Goal: Navigation & Orientation: Find specific page/section

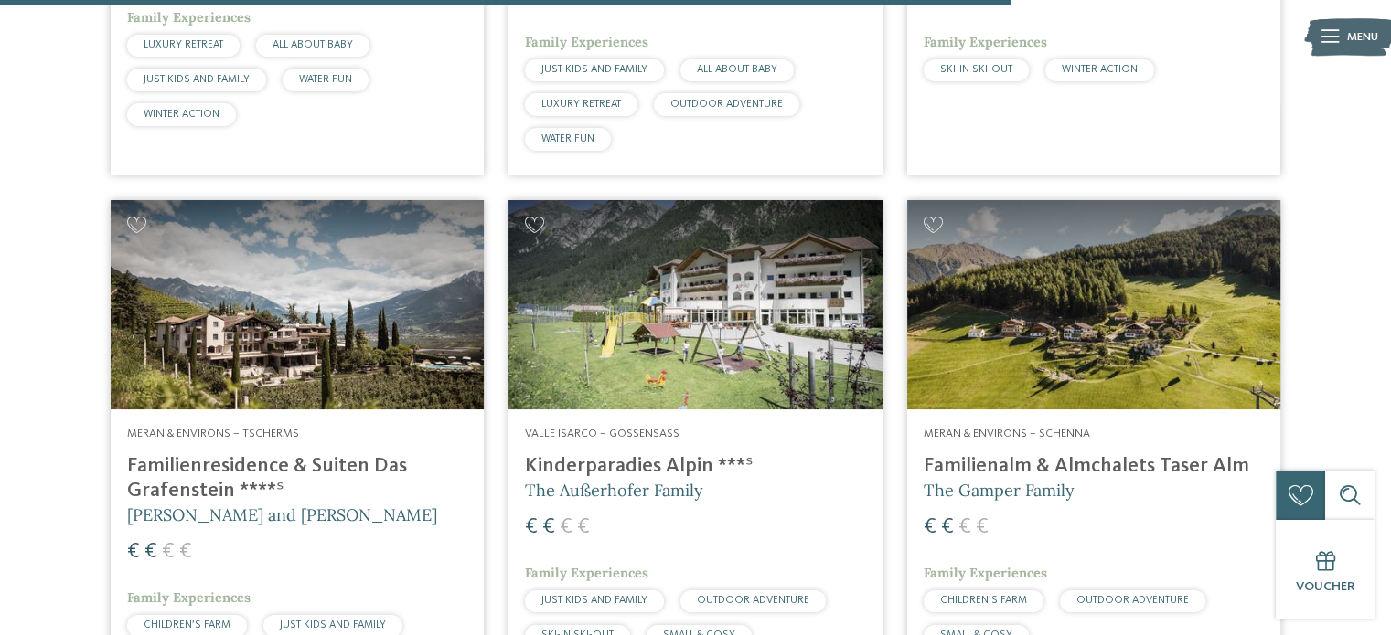
scroll to position [4125, 0]
click at [655, 299] on img at bounding box center [694, 304] width 373 height 210
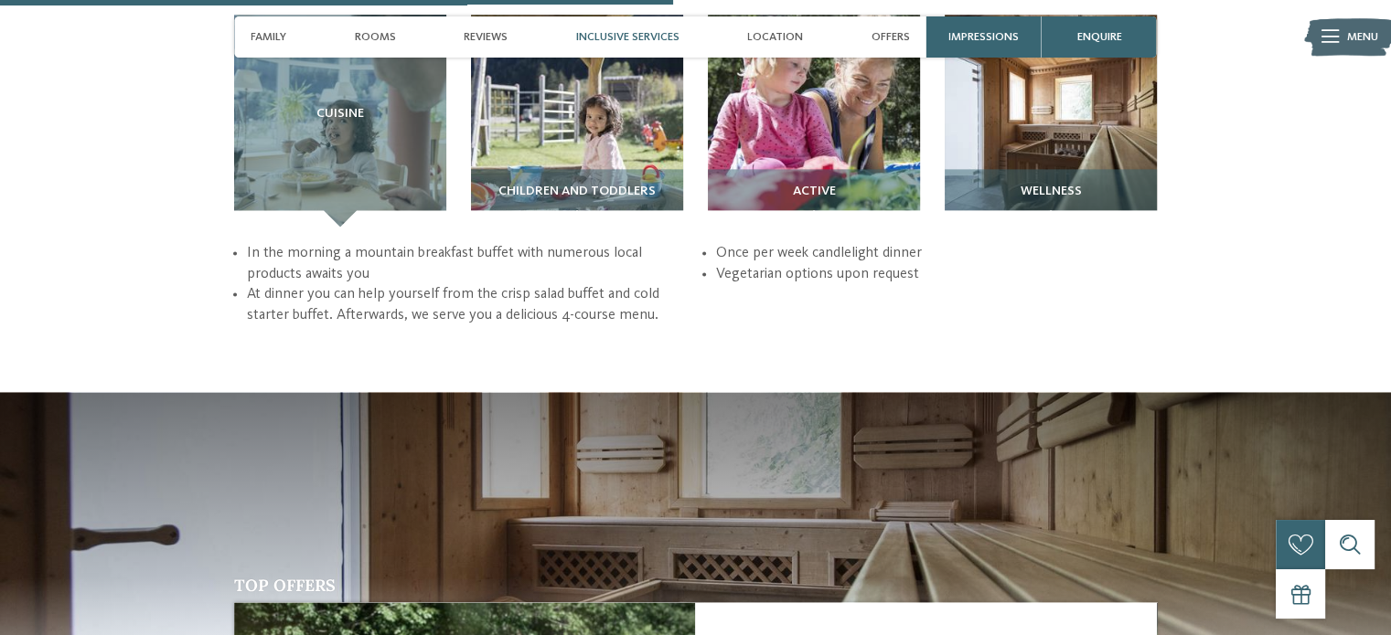
scroll to position [2456, 0]
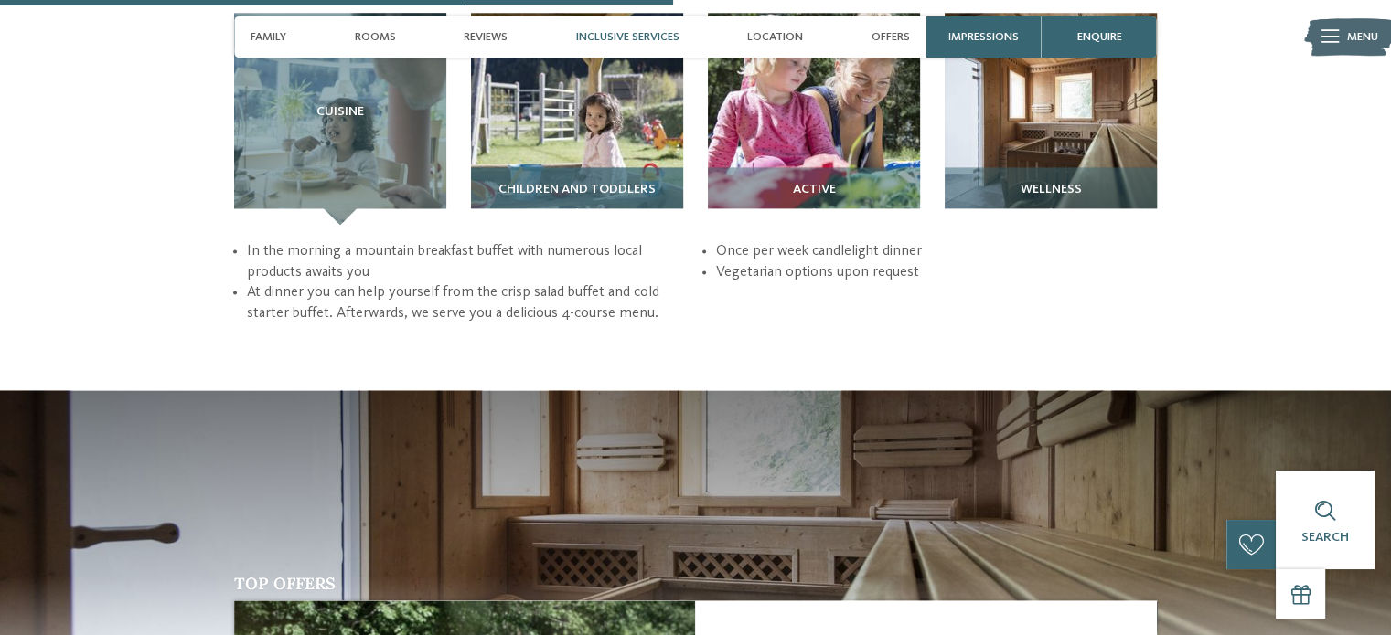
click at [628, 120] on img at bounding box center [577, 119] width 212 height 212
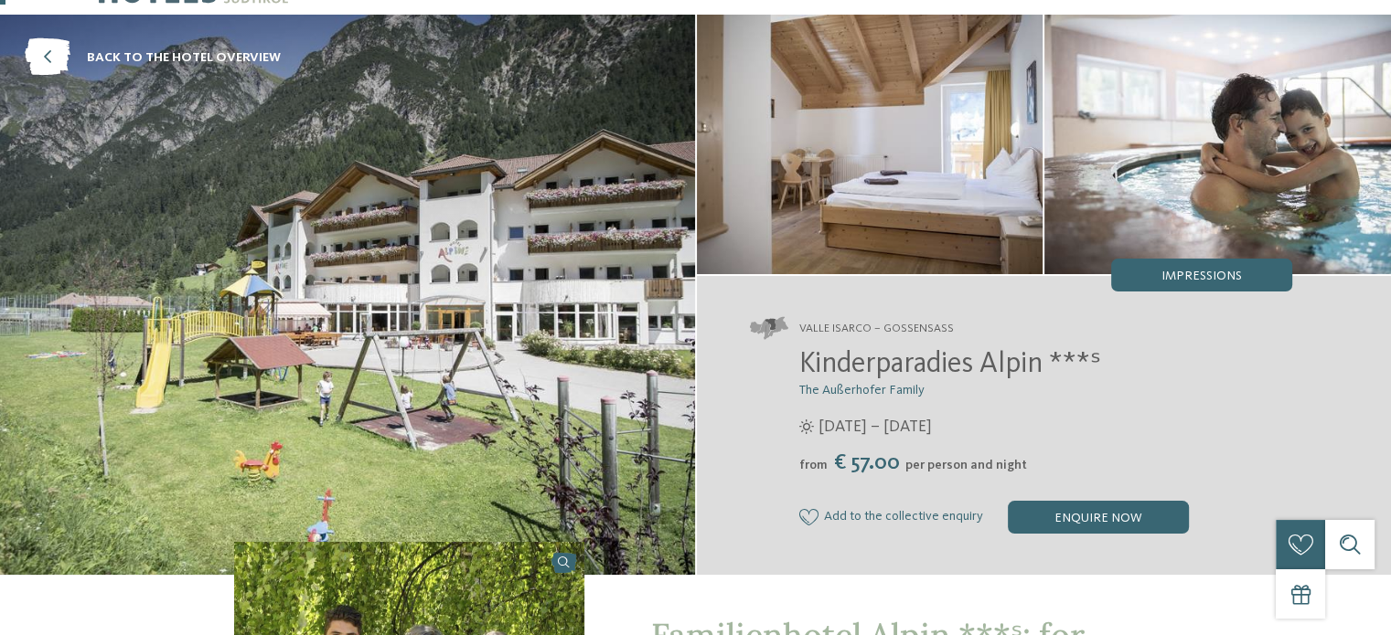
scroll to position [0, 0]
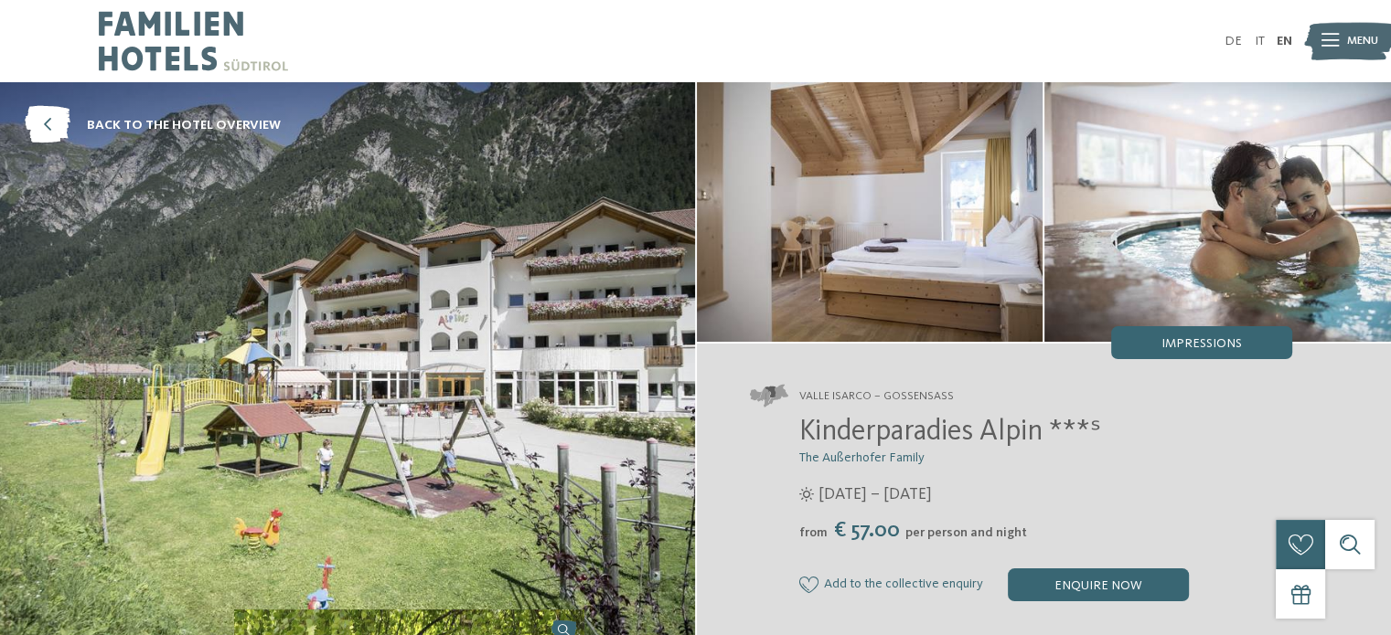
click at [527, 322] on img at bounding box center [347, 362] width 695 height 560
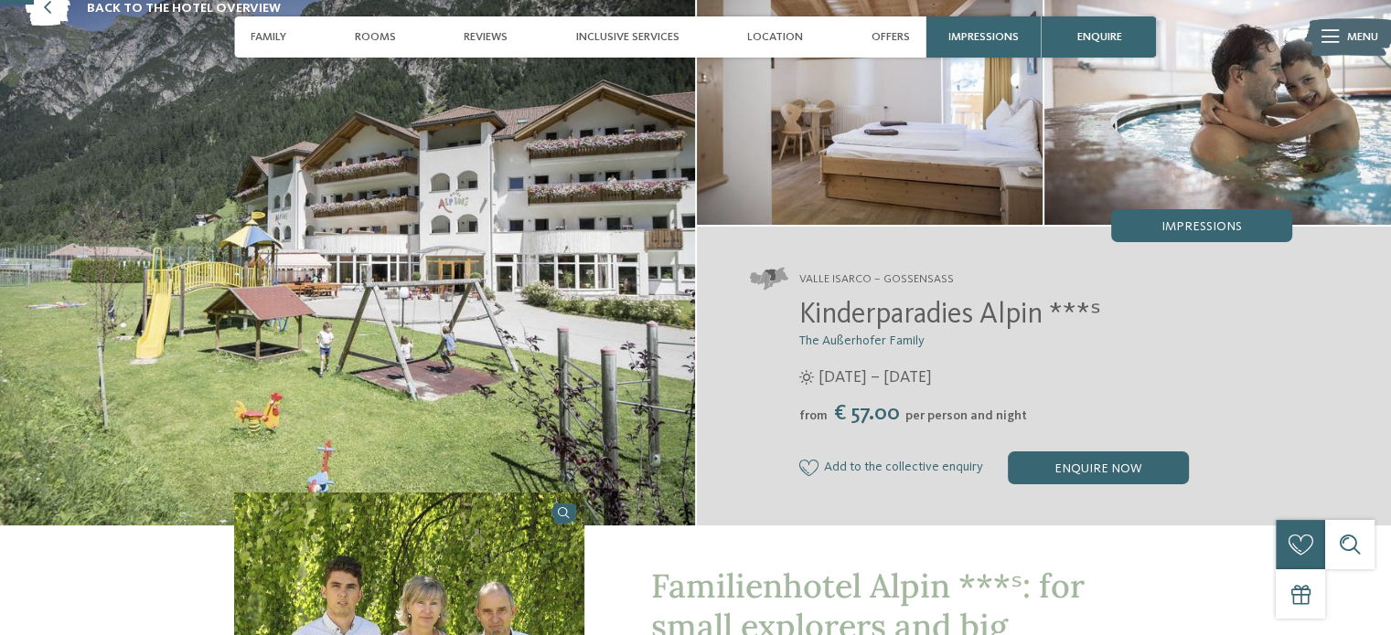
scroll to position [124, 0]
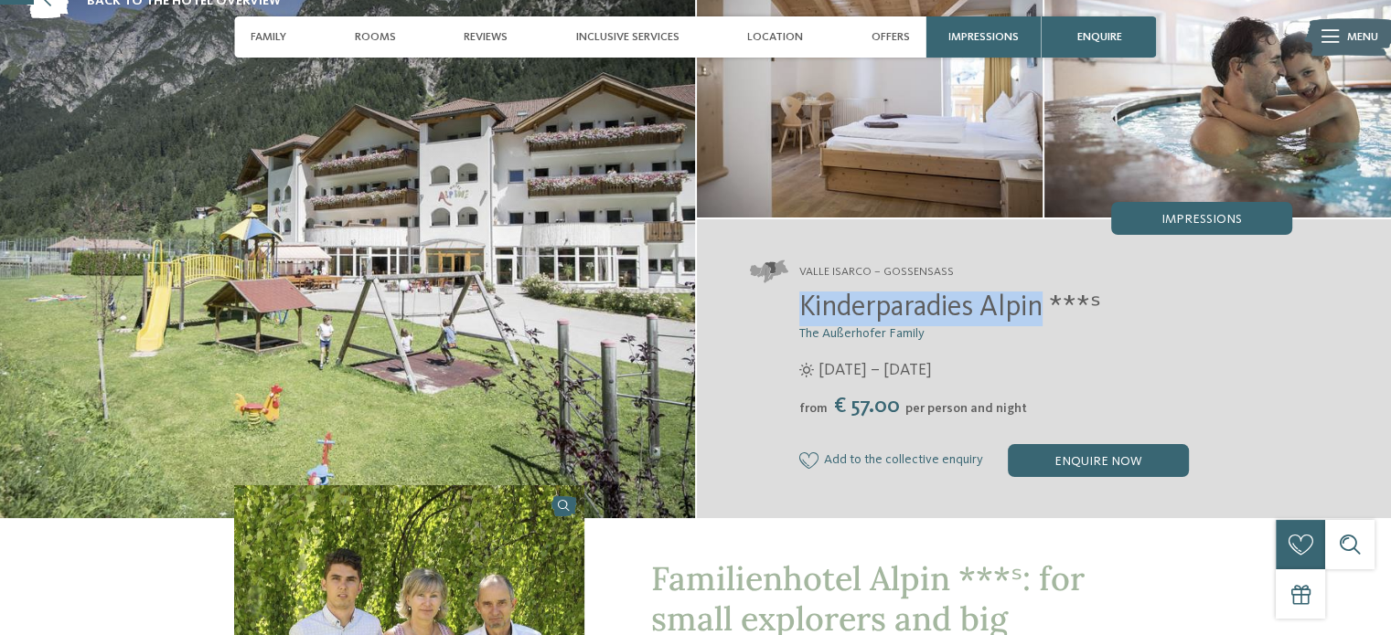
drag, startPoint x: 1046, startPoint y: 310, endPoint x: 795, endPoint y: 304, distance: 251.5
click at [795, 304] on div "Kinderparadies Alpin ***ˢ The Außerhofer Family [DATE] – [DATE]" at bounding box center [1021, 385] width 542 height 186
copy span "Kinderparadies Alpin"
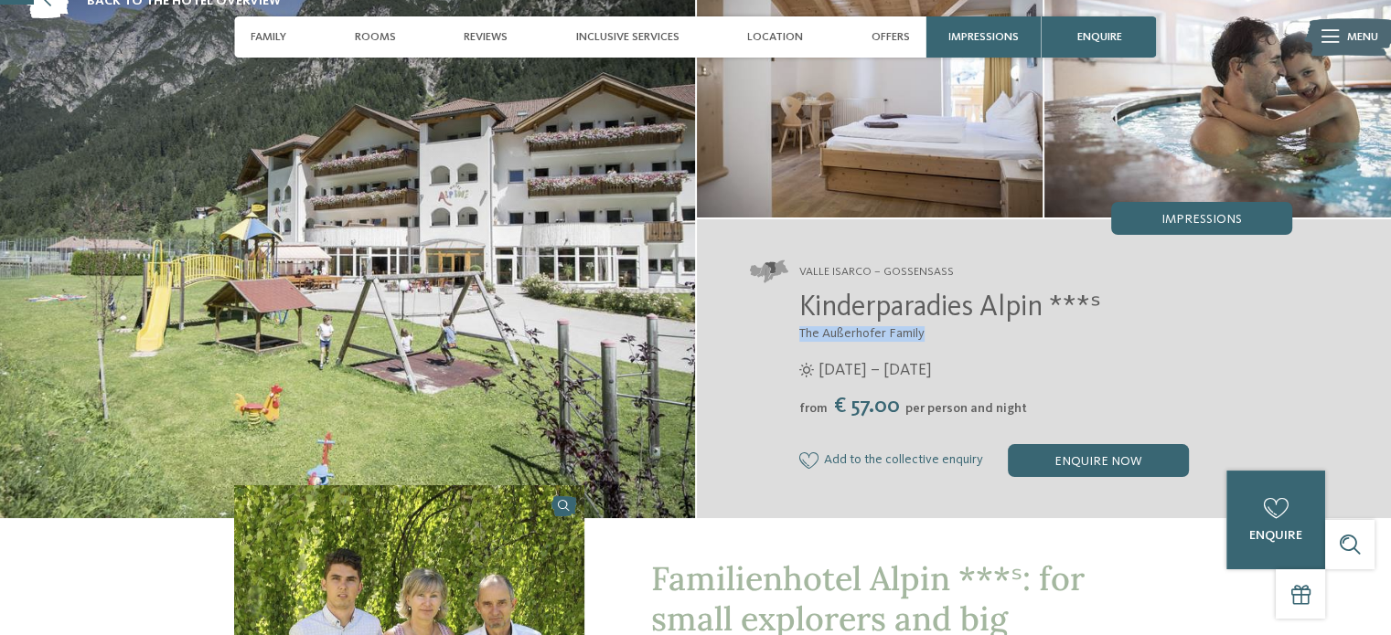
drag, startPoint x: 936, startPoint y: 335, endPoint x: 790, endPoint y: 335, distance: 146.3
click at [790, 335] on div "Kinderparadies Alpin ***ˢ The Außerhofer Family [DATE] – [DATE]" at bounding box center [1021, 385] width 542 height 186
copy span "The Außerhofer Family"
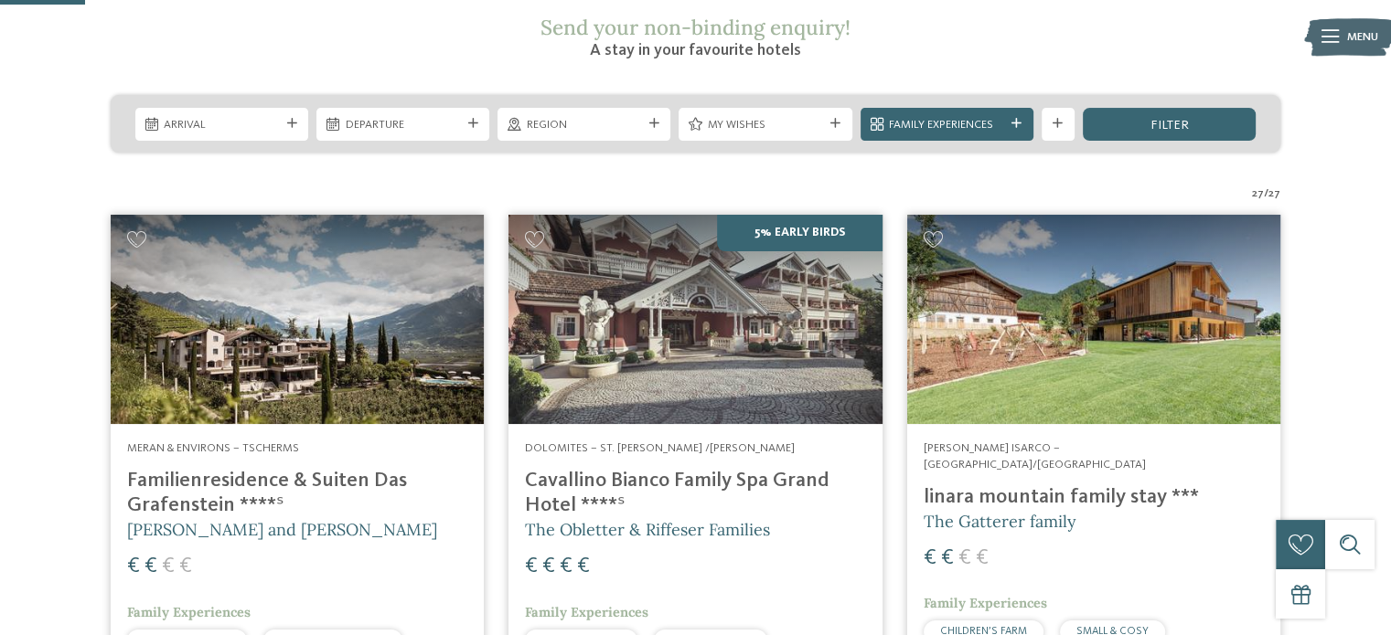
scroll to position [325, 0]
